Goal: Use online tool/utility: Utilize a website feature to perform a specific function

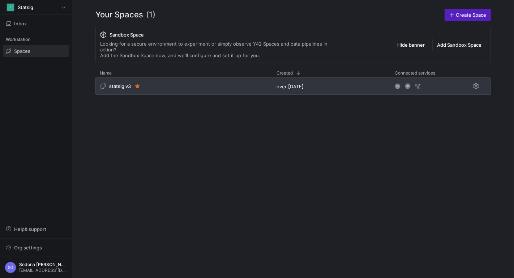
click at [122, 83] on span "statsig v3" at bounding box center [120, 86] width 22 height 6
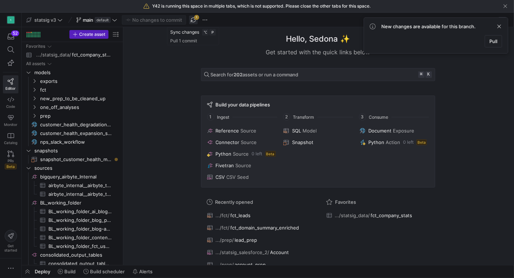
click at [193, 18] on span "button" at bounding box center [193, 20] width 9 height 9
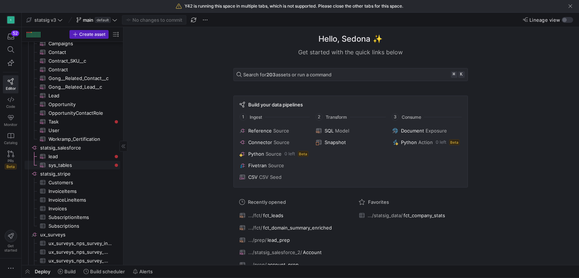
scroll to position [883, 0]
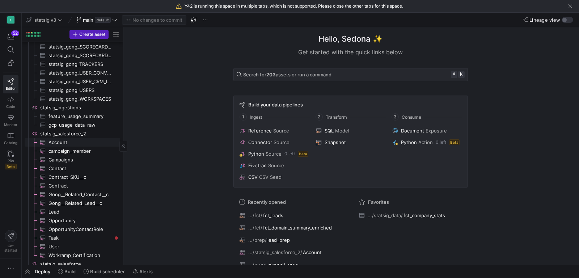
click at [63, 142] on span "Account​​​​​​​​​" at bounding box center [79, 142] width 63 height 8
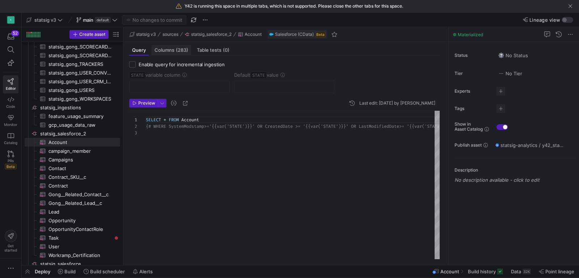
click at [178, 52] on span "(283)" at bounding box center [182, 50] width 12 height 5
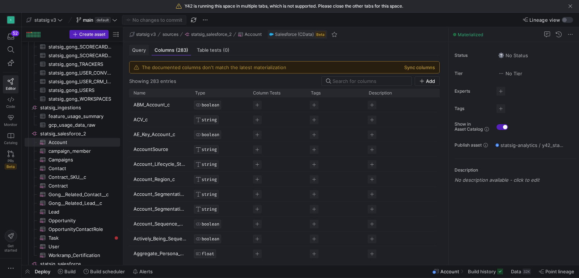
click at [140, 52] on span "Query" at bounding box center [139, 50] width 14 height 5
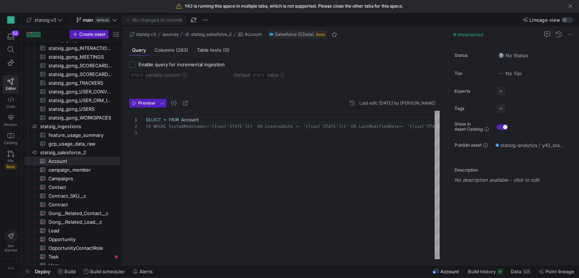
click at [273, 38] on div "Salesforce (CData) Beta" at bounding box center [297, 34] width 59 height 9
click at [89, 149] on span "statsig_salesforce_2​​​​​​​​" at bounding box center [79, 152] width 79 height 8
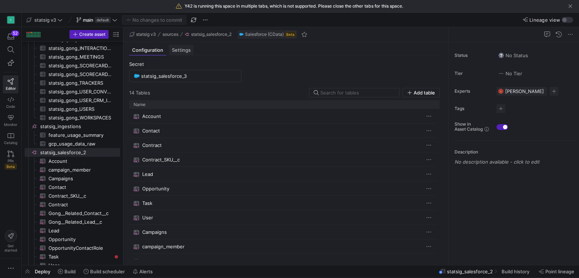
click at [180, 52] on span "Settings" at bounding box center [181, 50] width 19 height 5
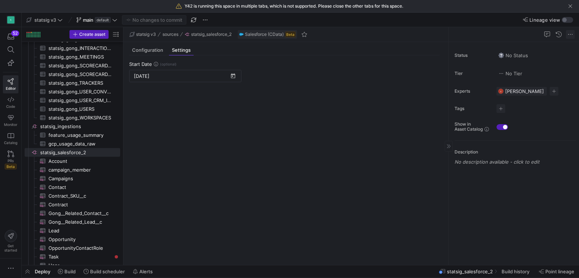
click at [514, 35] on span at bounding box center [570, 34] width 9 height 9
click at [514, 35] on div at bounding box center [289, 139] width 579 height 278
click at [514, 35] on span "button" at bounding box center [558, 34] width 9 height 9
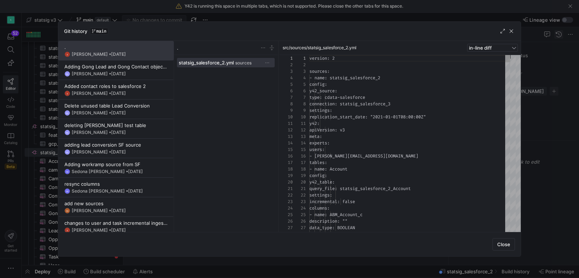
scroll to position [65, 0]
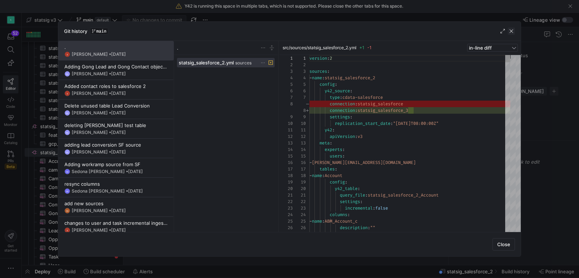
click at [510, 30] on span "button" at bounding box center [510, 30] width 7 height 7
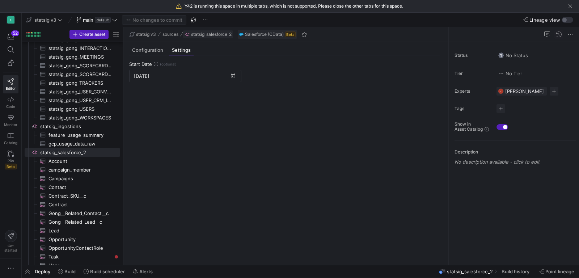
click at [215, 33] on span "statsig_salesforce_2" at bounding box center [211, 34] width 41 height 5
click at [67, 151] on span "statsig_salesforce_2​​​​​​​​" at bounding box center [79, 152] width 79 height 8
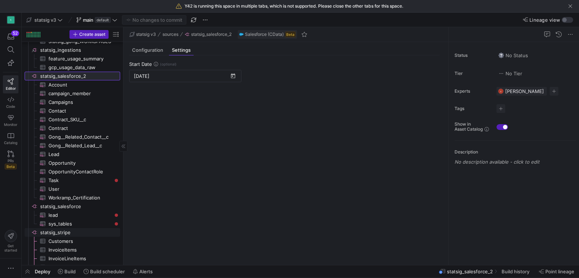
scroll to position [832, 0]
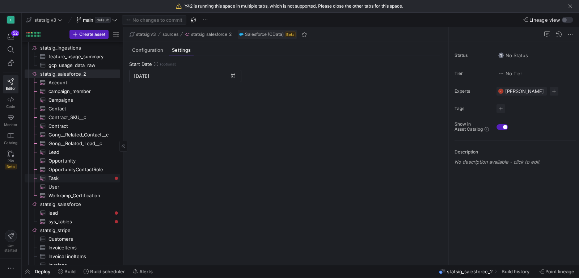
click at [79, 177] on span "Task​​​​​​​​​" at bounding box center [79, 178] width 63 height 8
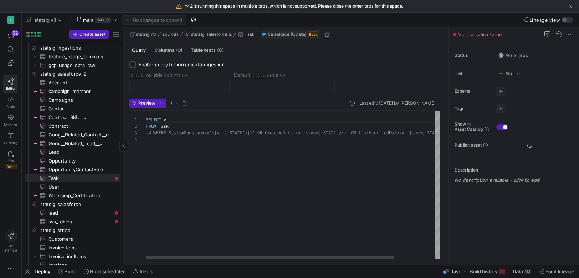
scroll to position [19, 0]
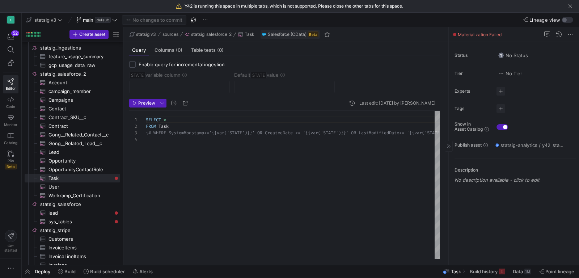
click at [454, 34] on span at bounding box center [454, 34] width 3 height 3
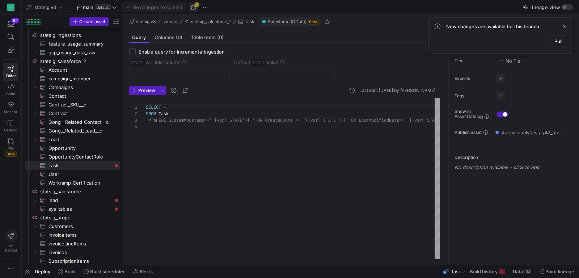
click at [193, 4] on span "button" at bounding box center [193, 7] width 9 height 9
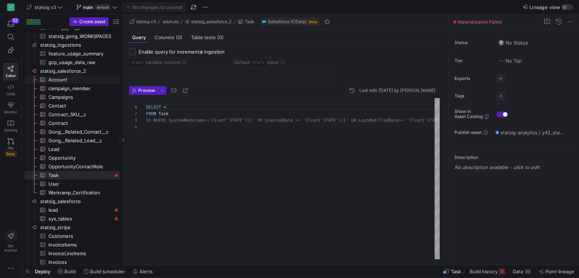
click at [69, 79] on span "Account​​​​​​​​​" at bounding box center [79, 80] width 63 height 8
type textarea "SELECT * FROM Account {# WHERE SystemModstamp>='{{var('STATE')}}' OR CreatedDat…"
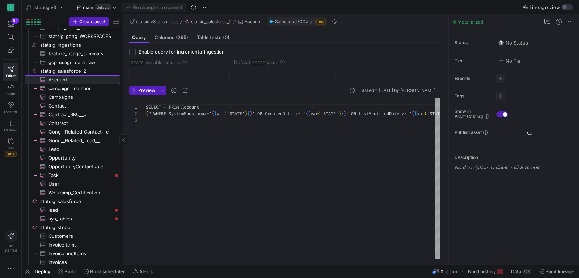
scroll to position [13, 0]
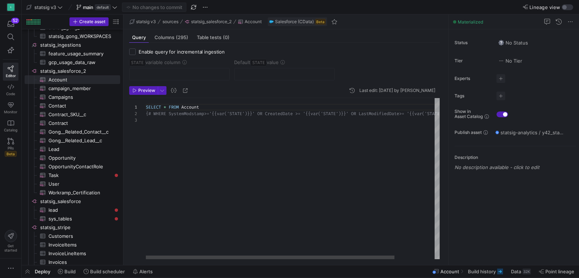
click at [245, 112] on div "SELECT * FROM Account {# WHERE SystemModstamp>='{{var('STATE')}}' OR Cre atedDa…" at bounding box center [316, 179] width 341 height 162
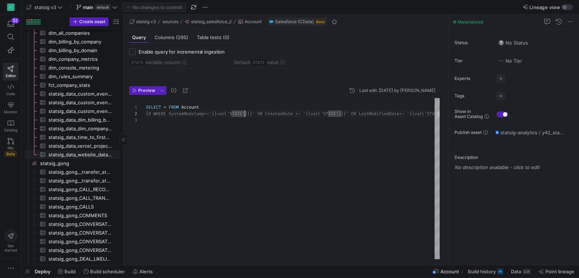
scroll to position [458, 0]
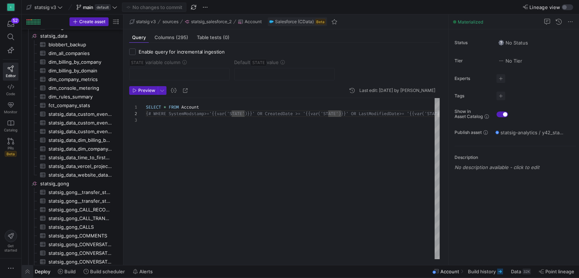
click at [27, 273] on span "button" at bounding box center [28, 271] width 12 height 12
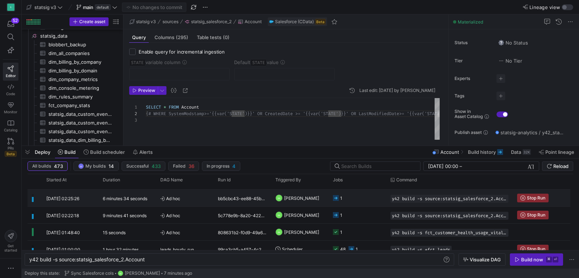
scroll to position [14, 0]
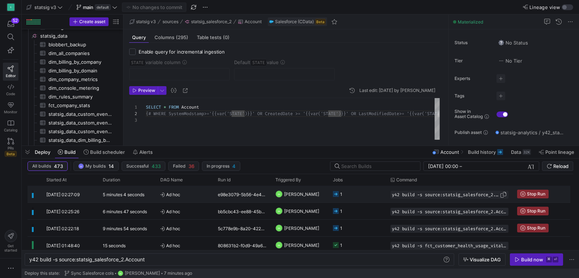
click at [426, 195] on span "y42 build -s source:statsig_salesforce_2.Account" at bounding box center [446, 194] width 108 height 5
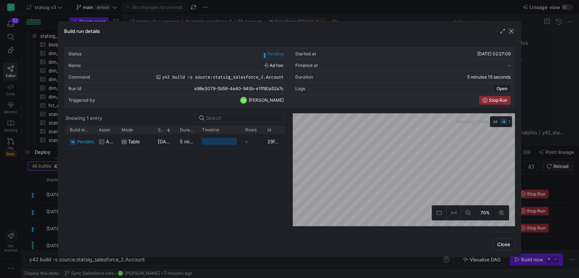
click at [510, 31] on span "button" at bounding box center [510, 30] width 7 height 7
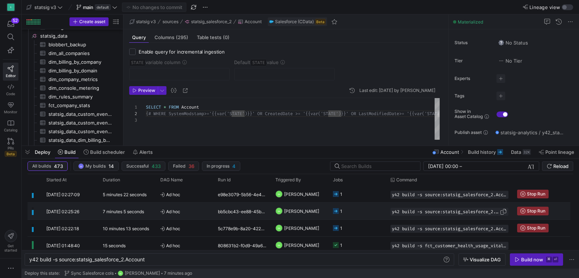
click at [451, 211] on span "y42 build -s source:statsig_salesforce_2.Account" at bounding box center [446, 211] width 108 height 5
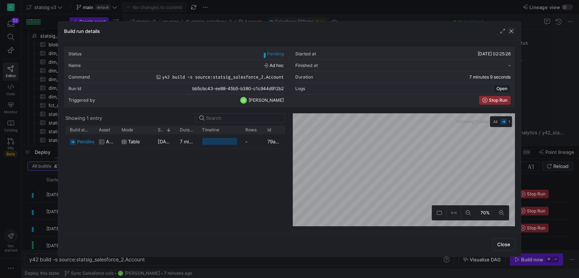
click at [510, 30] on span "button" at bounding box center [510, 30] width 7 height 7
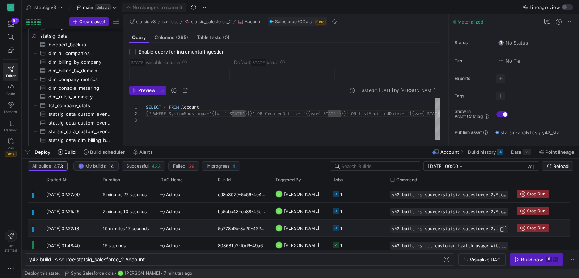
click at [406, 228] on span "y42 build -s source:statsig_salesforce_2.Account" at bounding box center [446, 228] width 108 height 5
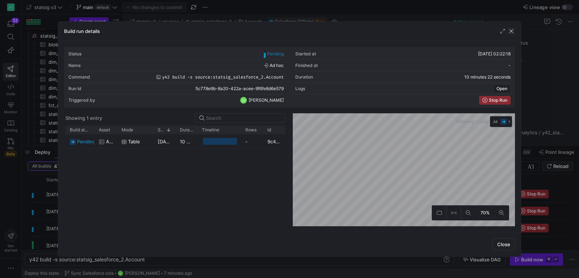
click at [510, 30] on span "button" at bounding box center [510, 30] width 7 height 7
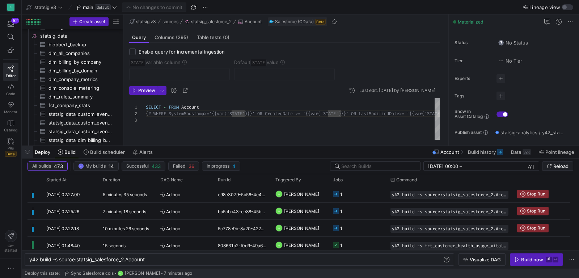
click at [28, 152] on span "button" at bounding box center [28, 152] width 12 height 12
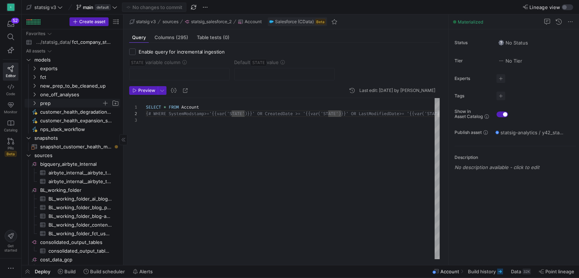
click at [35, 103] on icon "Press SPACE to select this row." at bounding box center [34, 103] width 5 height 4
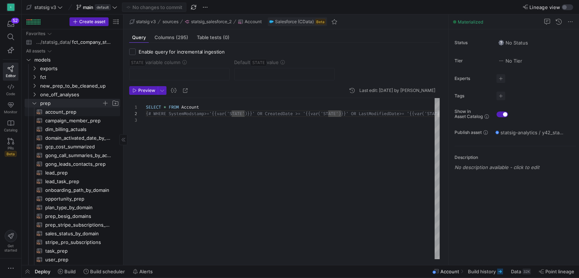
click at [48, 110] on span "account_prep​​​​​​​​​​" at bounding box center [78, 112] width 67 height 8
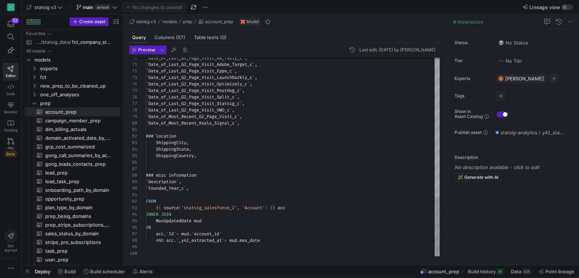
type textarea "`Date_of_Last_G2_Page_Visit_Adobe_Target_c`, `Date_of_Last_G2_Page_Visit_Eppo_c…"
